Goal: Complete application form

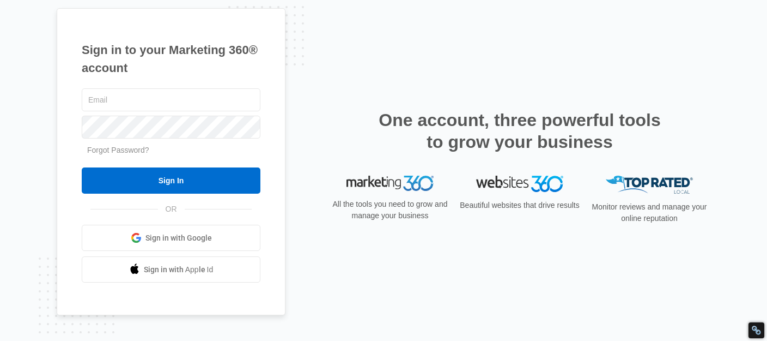
click at [26, 80] on div "Sign in to your Marketing 360® account Forgot Password? Sign In OR Sign in with…" at bounding box center [383, 170] width 767 height 341
click at [149, 103] on input "text" at bounding box center [171, 99] width 179 height 23
paste input "[EMAIL_ADDRESS][DOMAIN_NAME]"
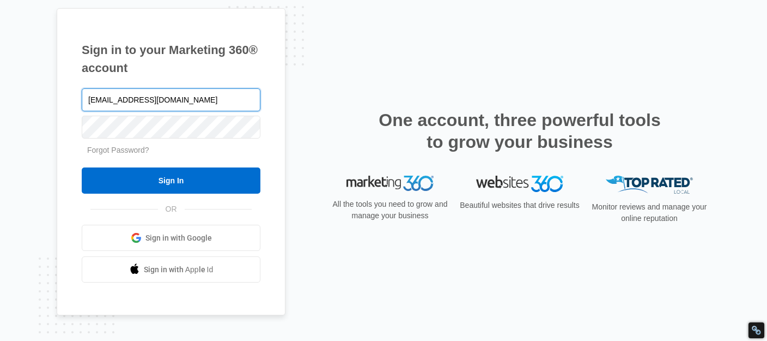
type input "[EMAIL_ADDRESS][DOMAIN_NAME]"
drag, startPoint x: 24, startPoint y: 91, endPoint x: 62, endPoint y: 109, distance: 42.2
click at [24, 91] on div "Sign in to your Marketing 360® account [EMAIL_ADDRESS][DOMAIN_NAME] Forgot Pass…" at bounding box center [383, 170] width 767 height 341
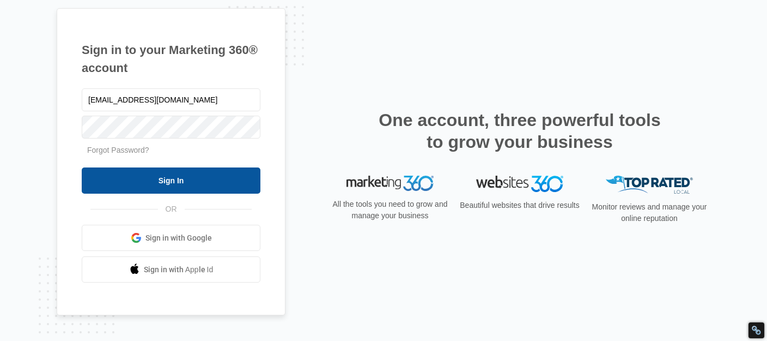
click at [148, 179] on input "Sign In" at bounding box center [171, 180] width 179 height 26
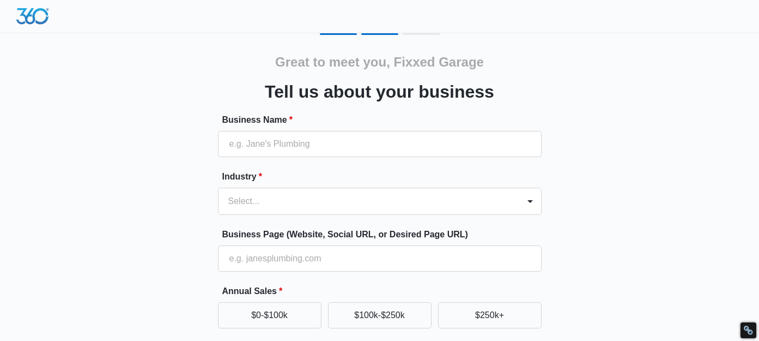
click at [325, 122] on label "Business Name *" at bounding box center [384, 119] width 324 height 13
click at [325, 131] on input "Business Name *" at bounding box center [380, 144] width 324 height 26
click at [318, 142] on input "Business Name *" at bounding box center [380, 144] width 324 height 26
paste input "Fixxed Garage Doors"
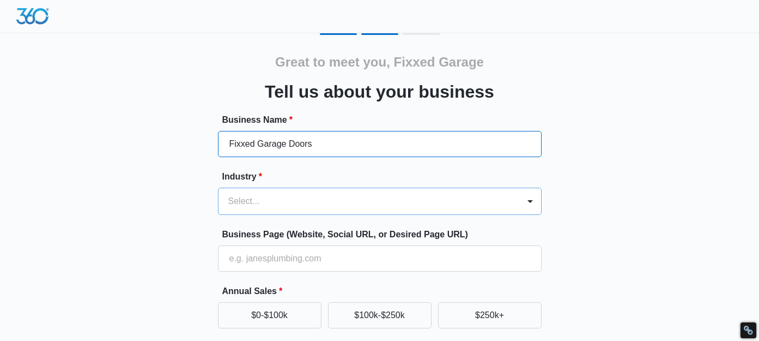
type input "Fixxed Garage Doors"
click at [288, 200] on div "Select..." at bounding box center [368, 201] width 301 height 26
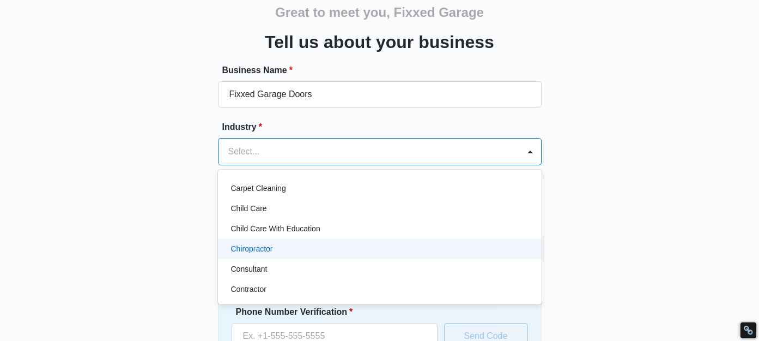
scroll to position [109, 0]
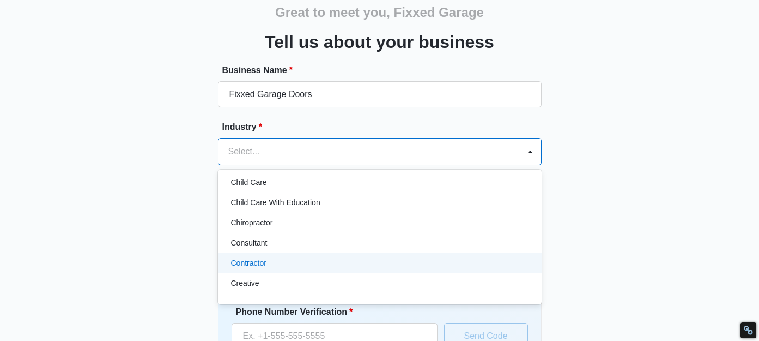
click at [272, 264] on div "Contractor" at bounding box center [378, 262] width 295 height 11
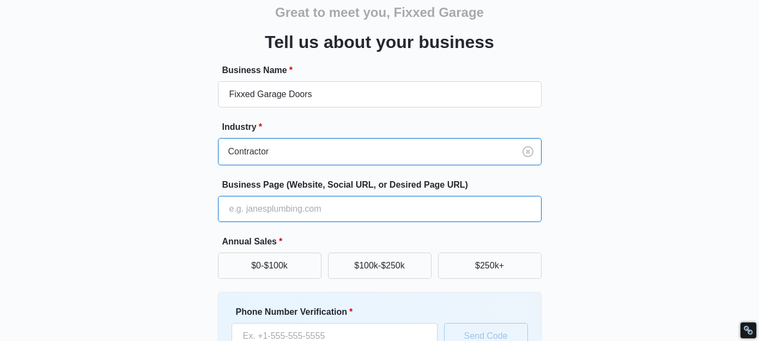
click at [260, 208] on input "Business Page (Website, Social URL, or Desired Page URL)" at bounding box center [380, 209] width 324 height 26
paste input "https://www.fixxedgaragedoors.com/"
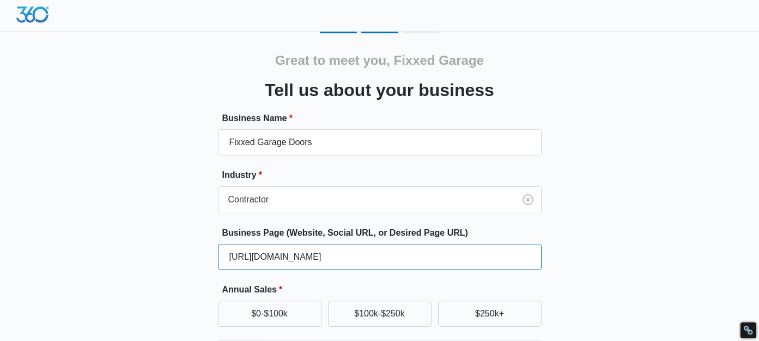
scroll to position [0, 0]
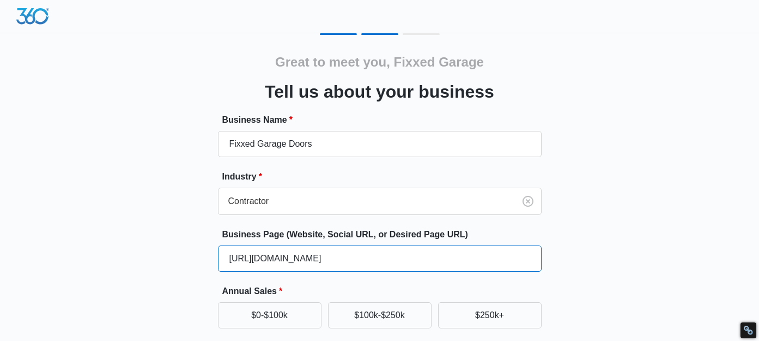
type input "https://www.fixxedgaragedoors.com/"
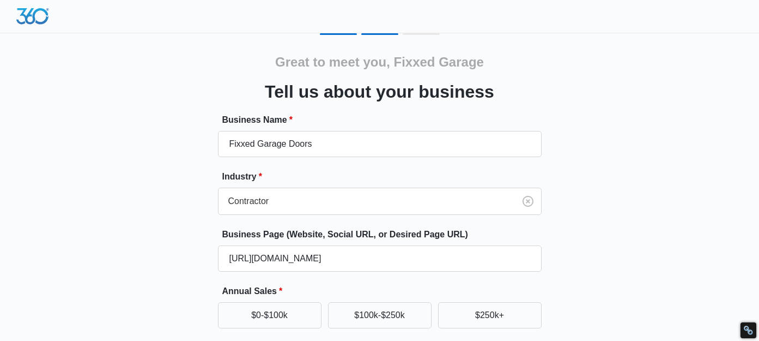
click at [31, 17] on img at bounding box center [32, 16] width 33 height 16
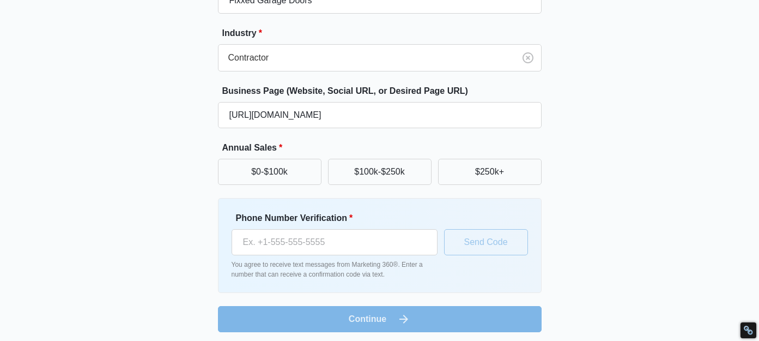
scroll to position [148, 0]
